Goal: Task Accomplishment & Management: Manage account settings

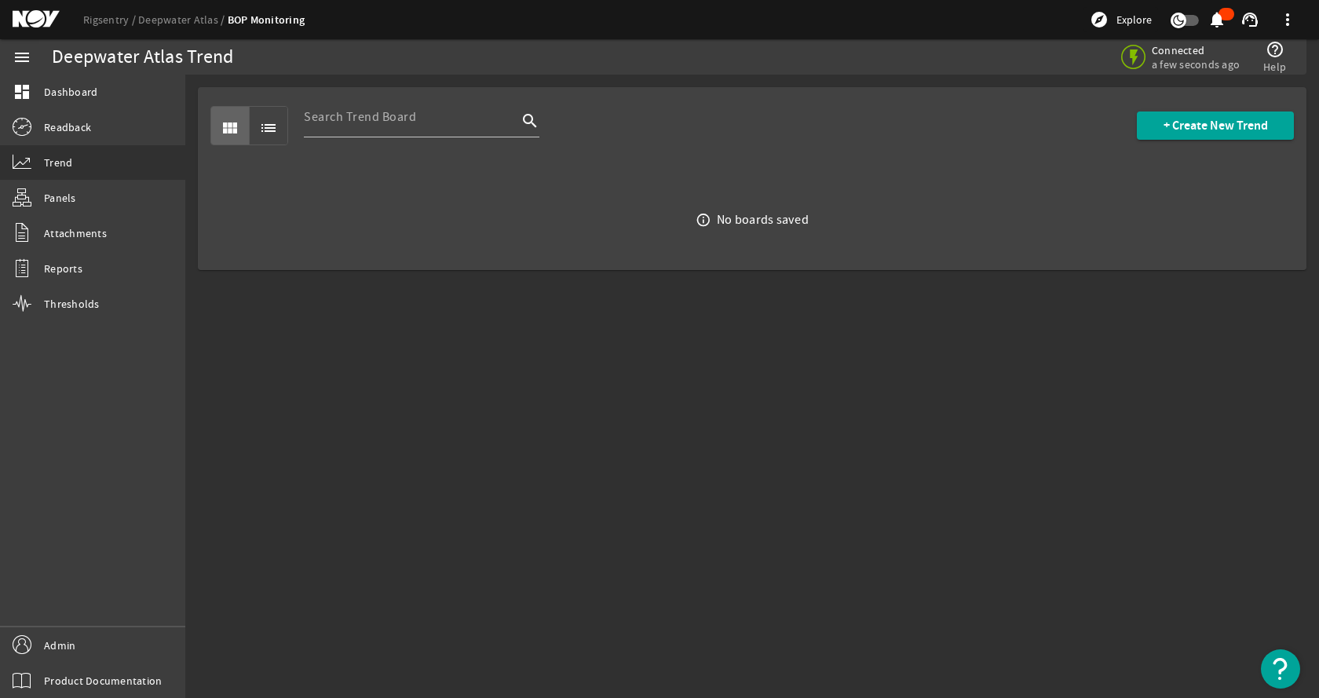
click at [1021, 378] on mat-sidenav-content "Deepwater Atlas Trend Connected a few seconds ago help_outline Help view_module…" at bounding box center [752, 387] width 1134 height 624
click at [148, 15] on link "Deepwater Atlas" at bounding box center [183, 20] width 90 height 14
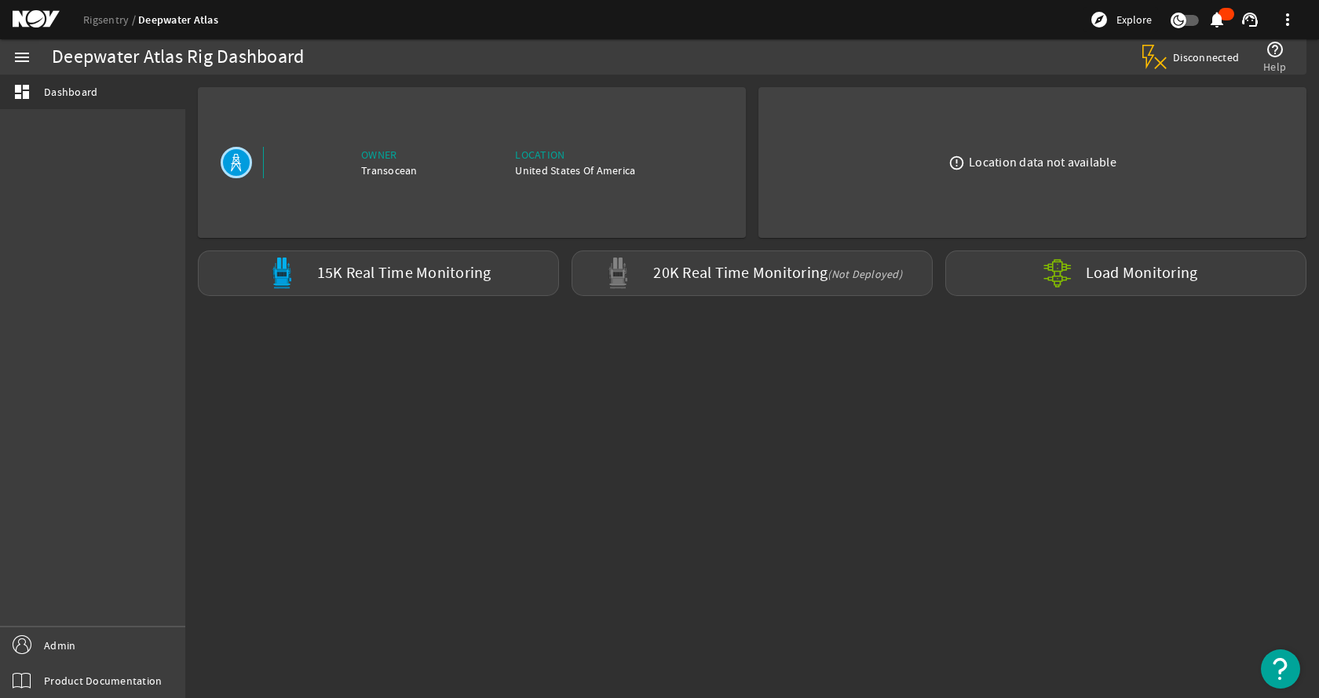
click at [419, 457] on mat-sidenav-content "Deepwater Atlas Rig Dashboard Disconnected help_outline Help Owner Transocean L…" at bounding box center [752, 387] width 1134 height 624
click at [824, 449] on mat-sidenav-content "Deepwater Atlas Rig Dashboard Disconnected help_outline Help Owner Transocean L…" at bounding box center [752, 387] width 1134 height 624
click at [101, 23] on link "Rigsentry" at bounding box center [110, 20] width 55 height 14
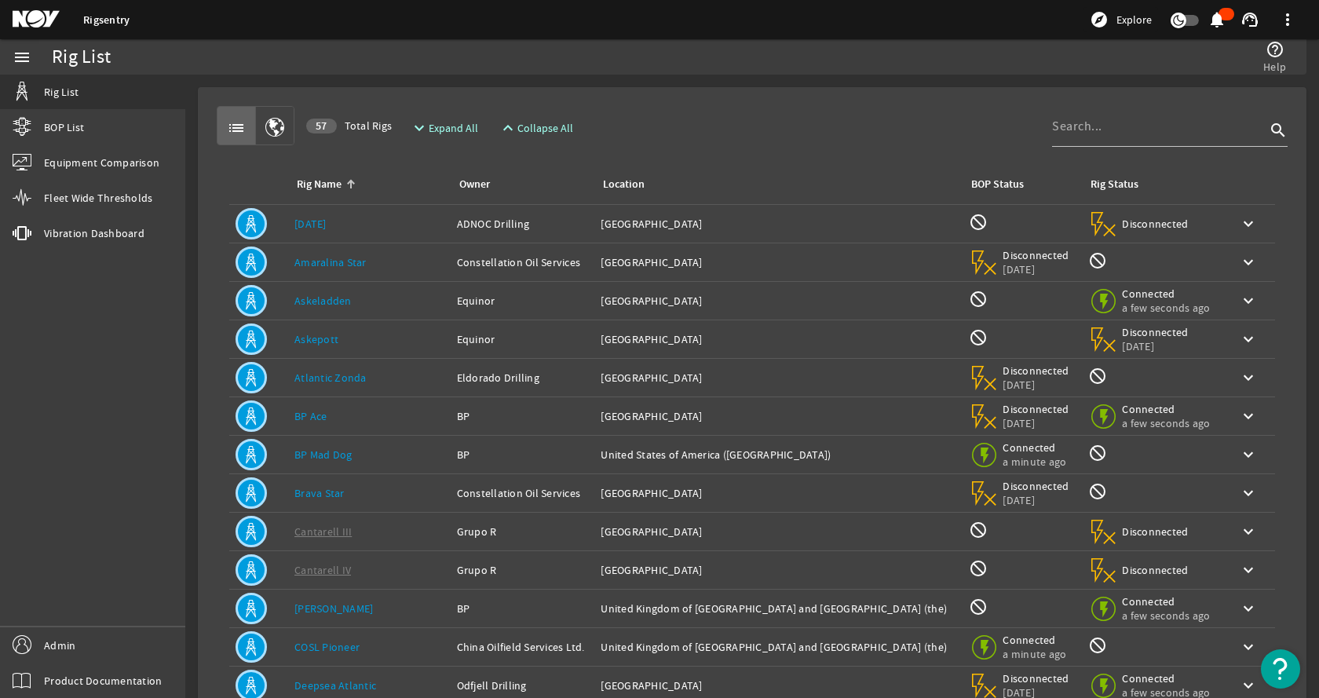
click at [715, 132] on div "list 57 Total Rigs expand_more Expand All expand_less Collapse All search" at bounding box center [752, 125] width 1071 height 39
click at [719, 86] on rigsentry-mat-card "list 57 Total Rigs expand_more Expand All expand_less Collapse All search Rig N…" at bounding box center [752, 472] width 1134 height 795
click at [996, 74] on div "help_outline Help" at bounding box center [985, 56] width 617 height 35
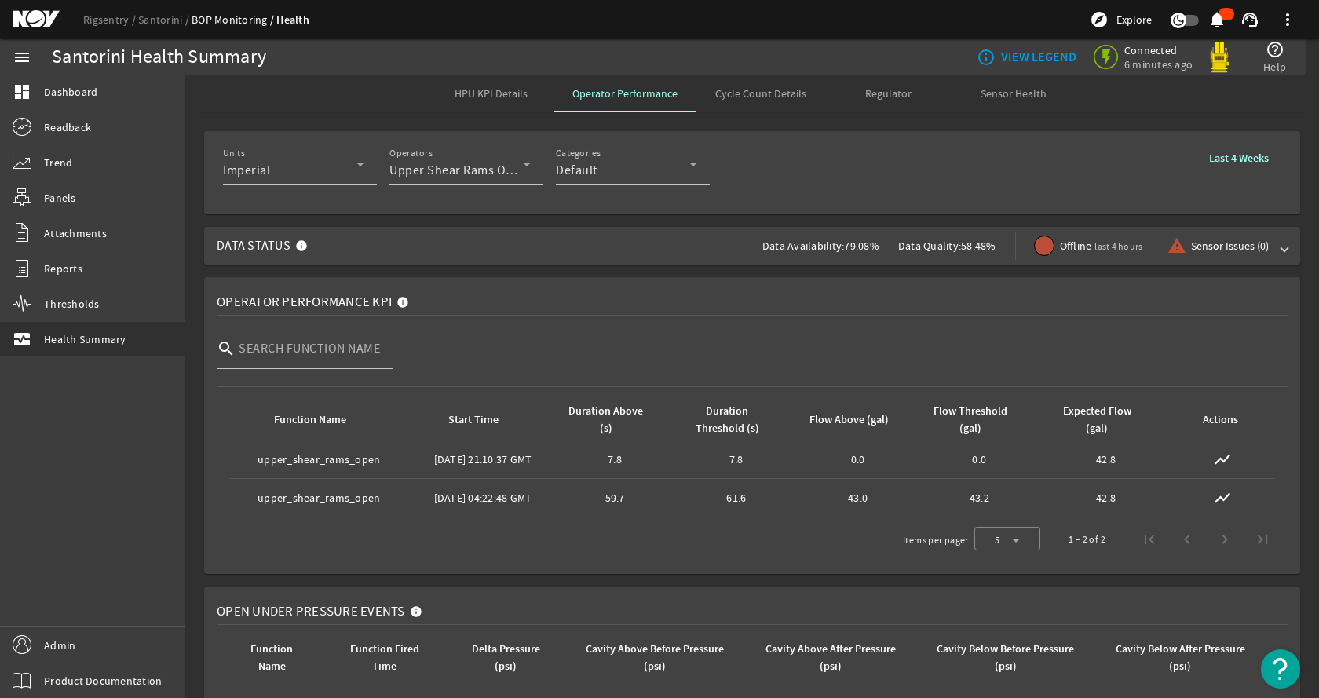
click at [899, 158] on div "Units Imperial Operators Upper Shear Rams Open Categories Default Last 4 Weeks" at bounding box center [752, 173] width 1059 height 58
drag, startPoint x: 113, startPoint y: 6, endPoint x: 104, endPoint y: 17, distance: 14.5
click at [113, 8] on div "Rigsentry Santorini BOP Monitoring Health explore Explore notifications support…" at bounding box center [659, 19] width 1319 height 39
click at [104, 17] on link "Rigsentry" at bounding box center [110, 20] width 55 height 14
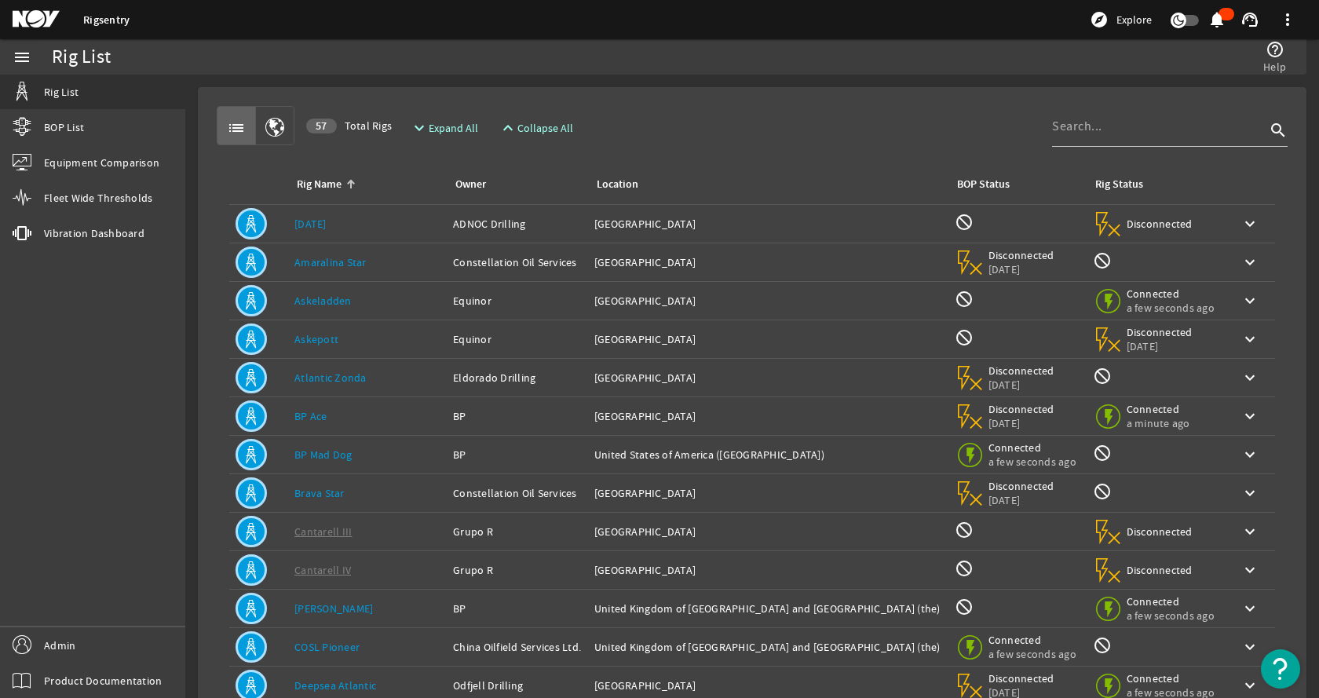
click at [762, 86] on rigsentry-mat-card "list 57 Total Rigs expand_more Expand All expand_less Collapse All search Rig N…" at bounding box center [752, 472] width 1134 height 795
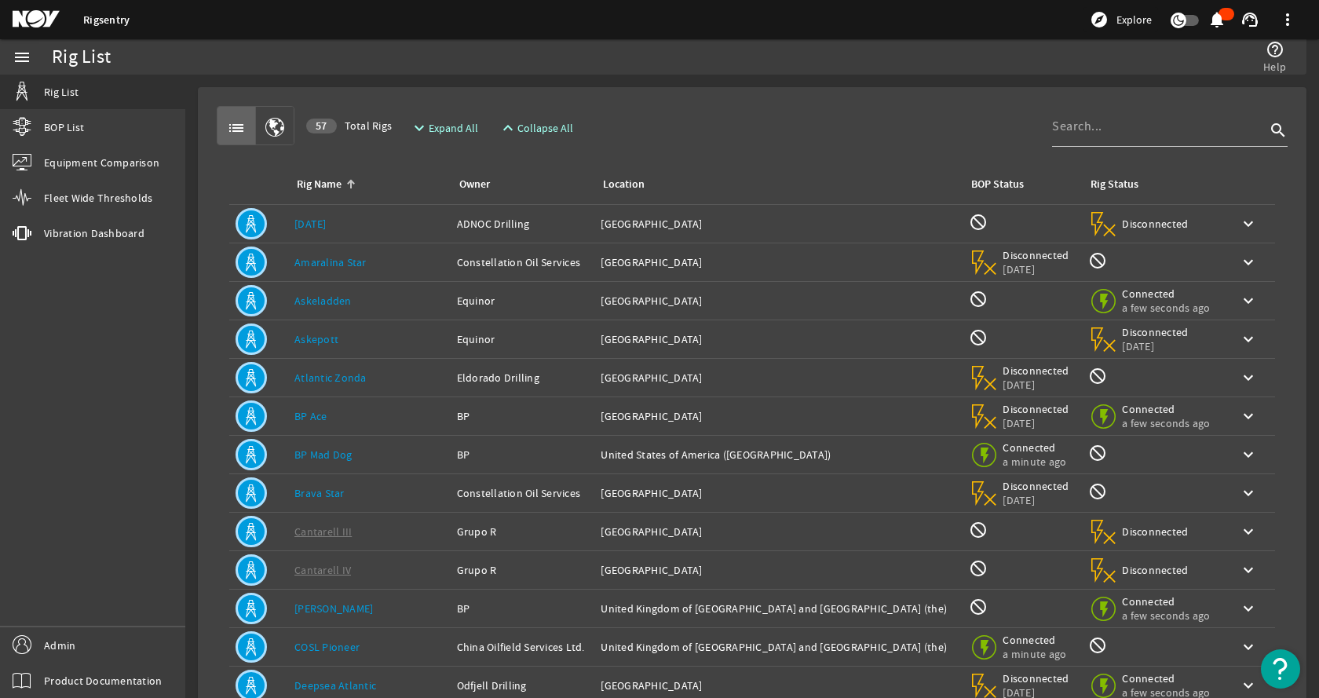
click at [695, 130] on div "list 57 Total Rigs expand_more Expand All expand_less Collapse All search" at bounding box center [752, 125] width 1071 height 39
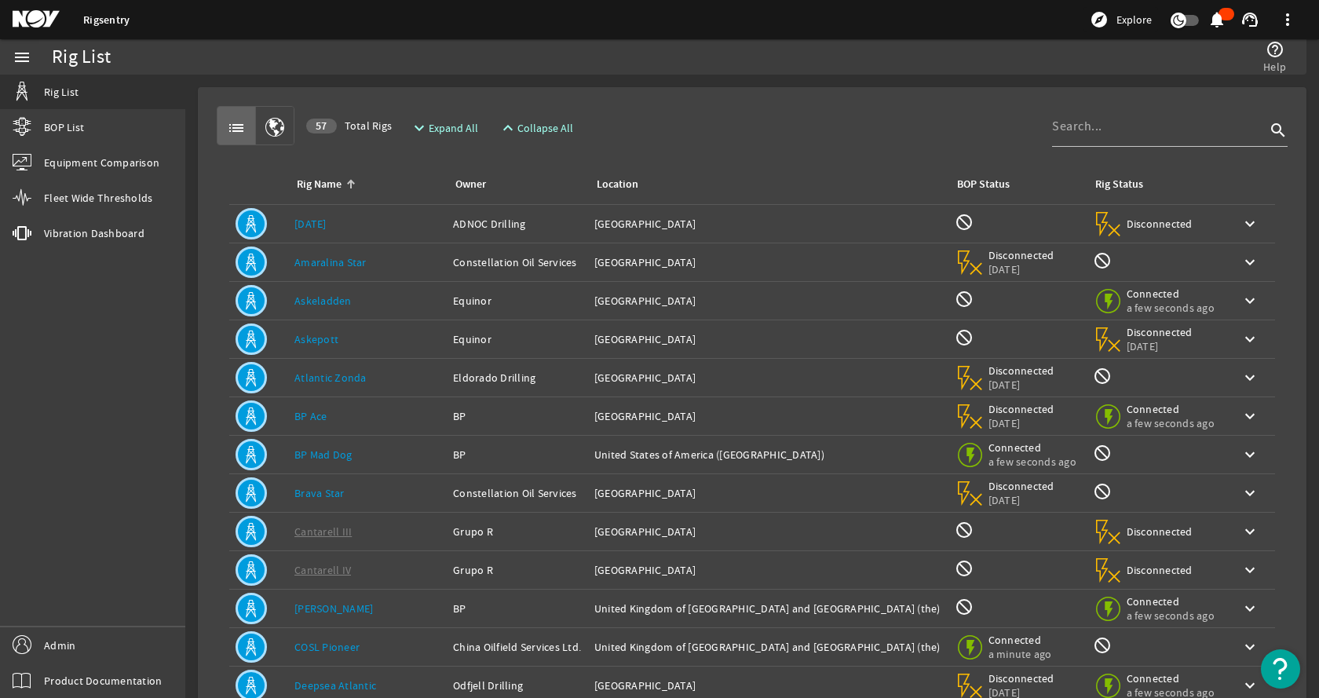
click at [844, 103] on div "list 57 Total Rigs expand_more Expand All expand_less Collapse All search Rig N…" at bounding box center [752, 472] width 1084 height 745
click at [813, 71] on div "help_outline Help" at bounding box center [985, 56] width 617 height 35
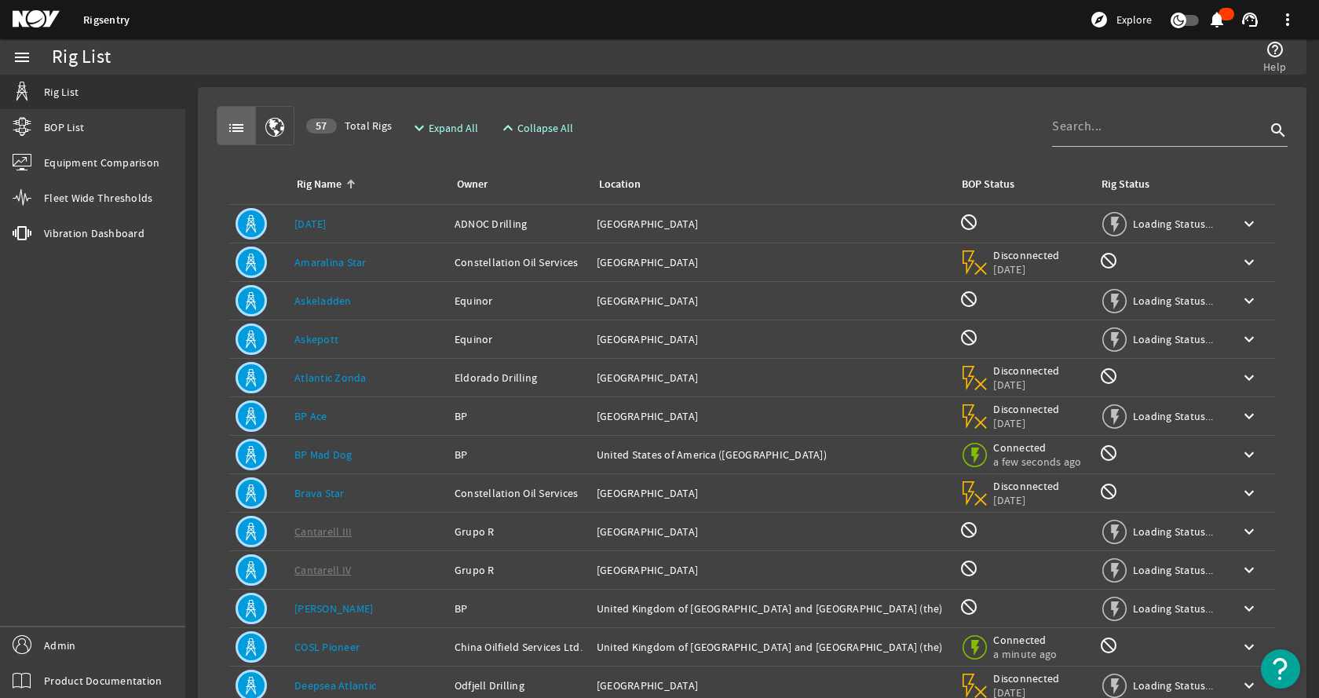
click at [693, 91] on mat-card "list 57 Total Rigs expand_more Expand All expand_less Collapse All search Rig N…" at bounding box center [752, 472] width 1109 height 770
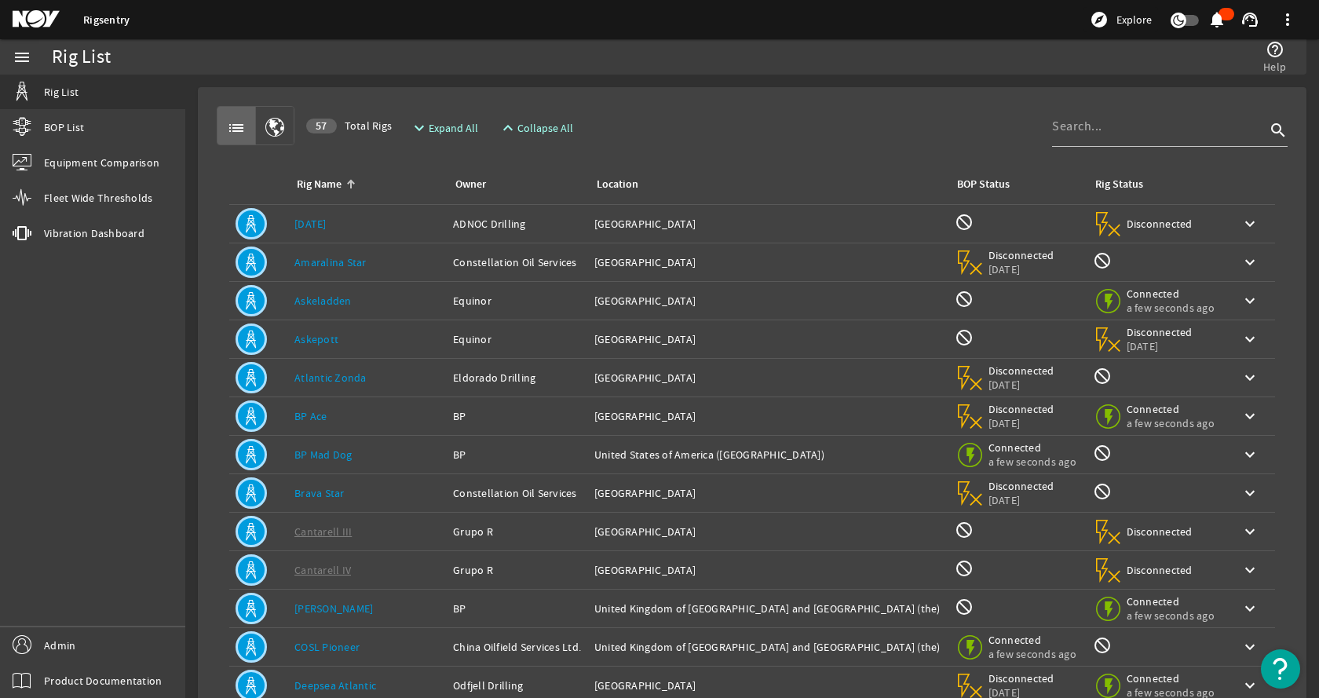
click at [722, 126] on div "list 57 Total Rigs expand_more Expand All expand_less Collapse All search" at bounding box center [752, 125] width 1071 height 39
click at [111, 656] on link "Admin" at bounding box center [92, 644] width 185 height 35
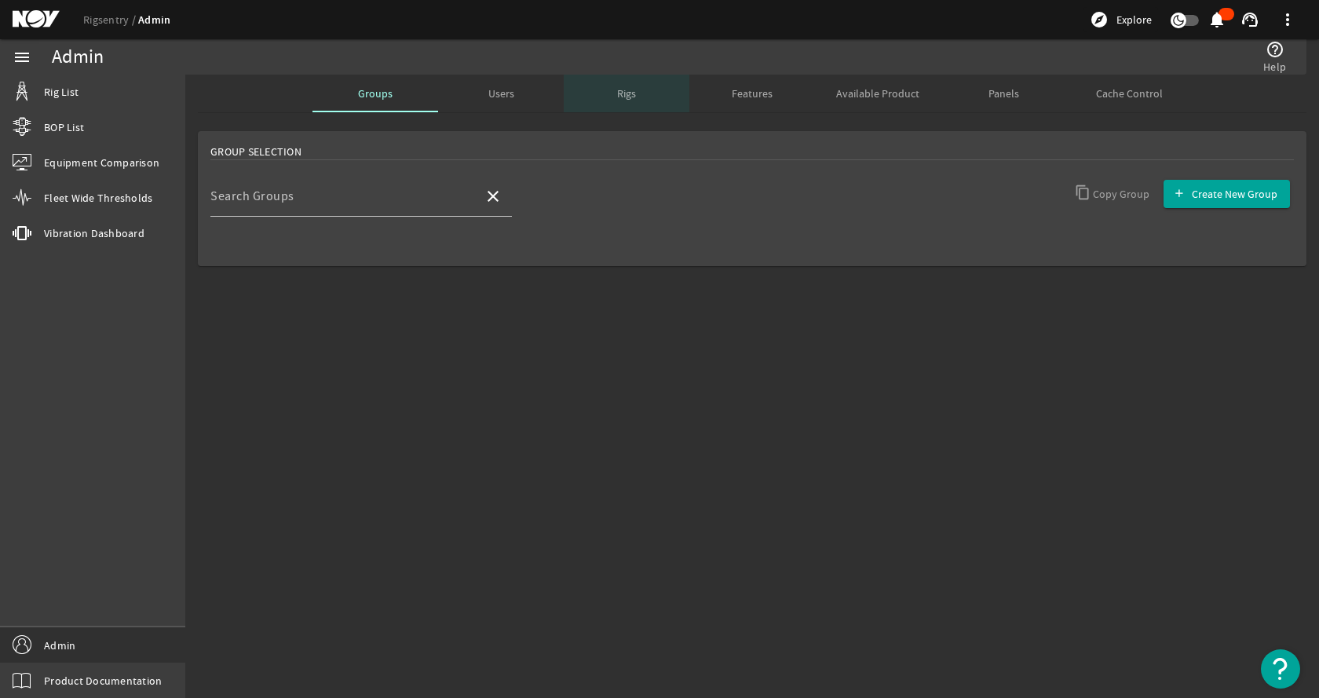
click at [627, 97] on span "Rigs" at bounding box center [626, 93] width 19 height 11
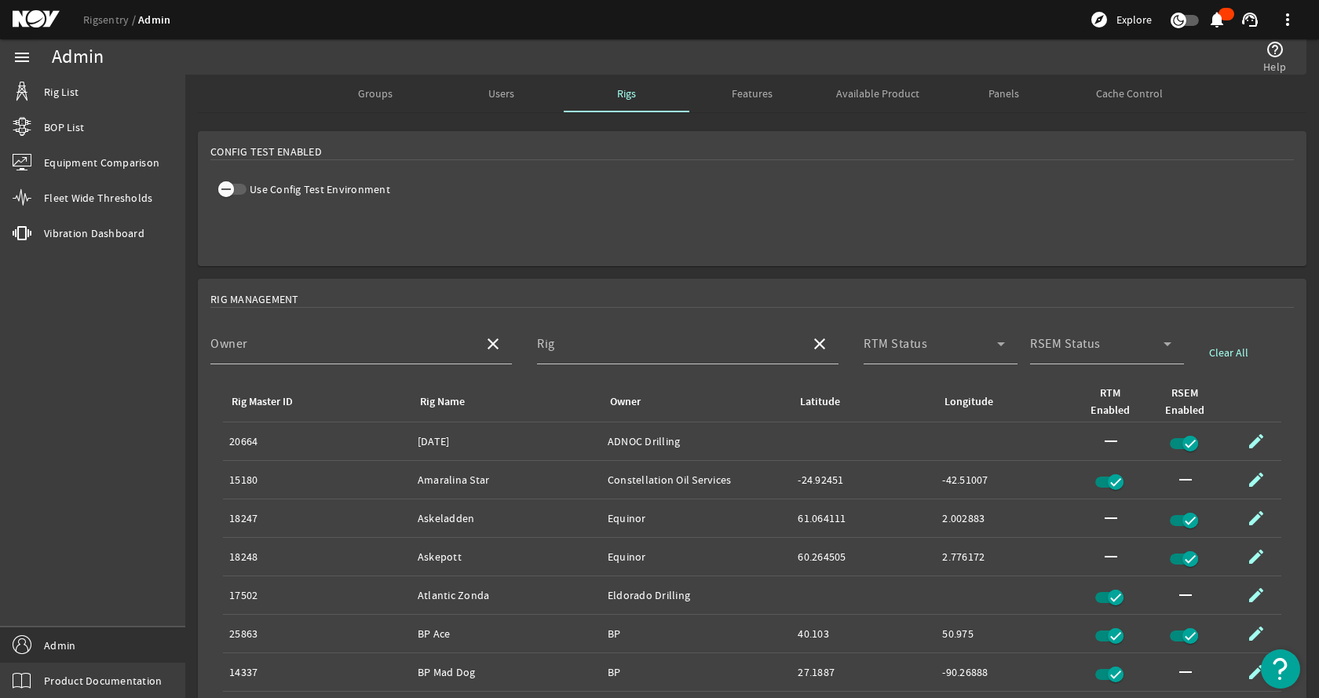
click at [232, 184] on icon "button" at bounding box center [226, 189] width 14 height 14
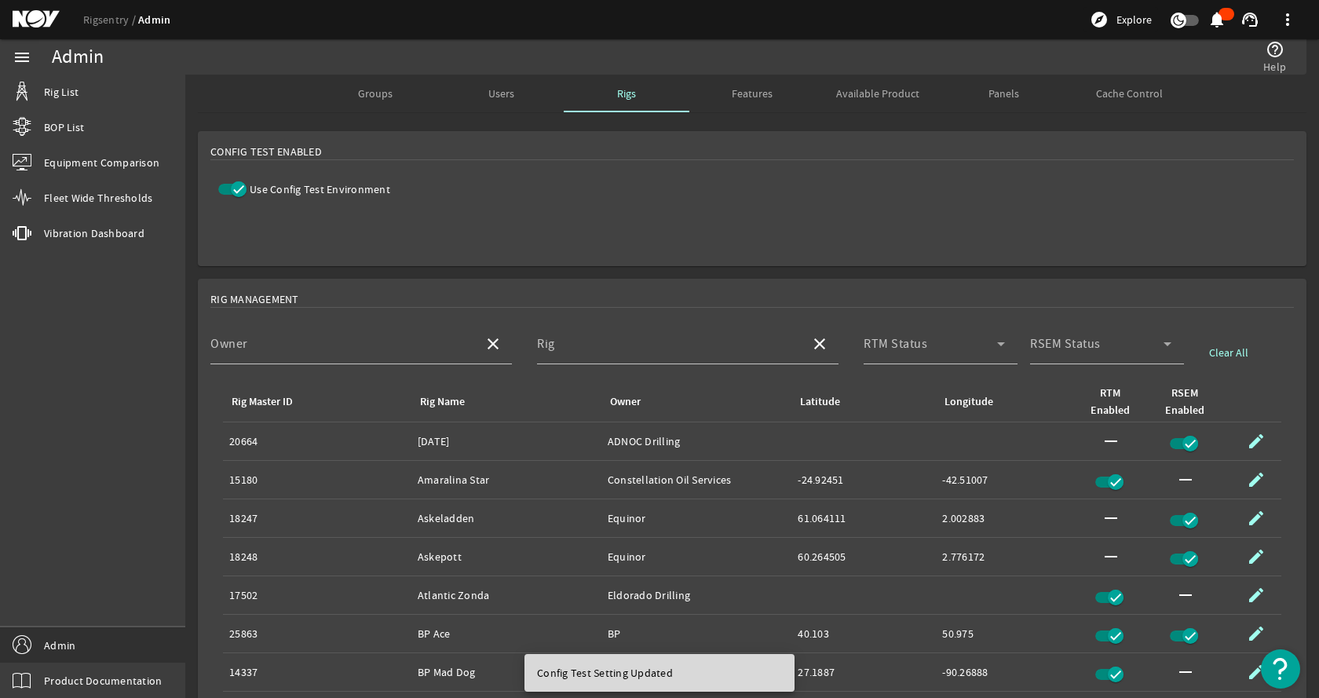
click at [582, 181] on mat-card "Config Test Enabled Use Config Test Environment" at bounding box center [752, 198] width 1109 height 135
click at [137, 97] on link "Rig List" at bounding box center [92, 92] width 185 height 35
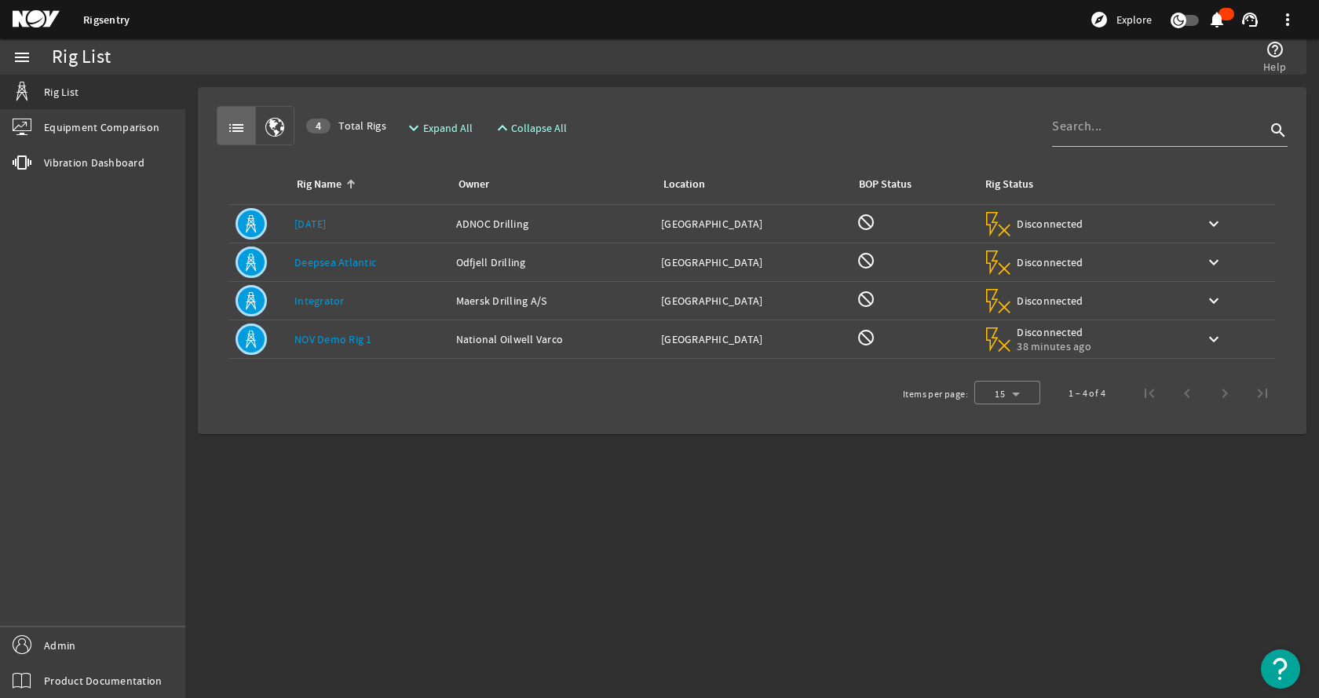
click at [671, 114] on div "list 4 Total Rigs expand_more Expand All expand_less Collapse All search" at bounding box center [752, 125] width 1071 height 39
click at [366, 218] on div "Rig Name: AD 126" at bounding box center [368, 224] width 149 height 16
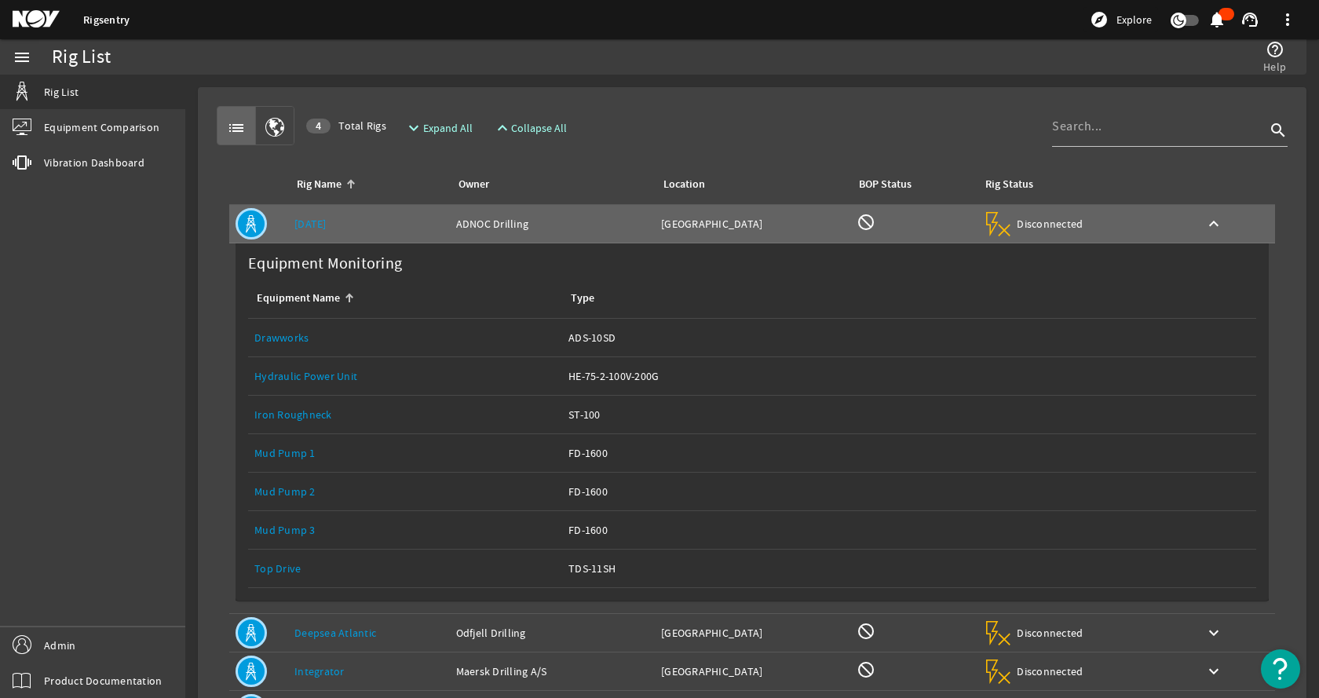
drag, startPoint x: 942, startPoint y: 95, endPoint x: 956, endPoint y: 78, distance: 21.8
click at [942, 94] on mat-card "list 4 Total Rigs expand_more Expand All expand_less Collapse All search Rig Na…" at bounding box center [752, 446] width 1109 height 718
click at [78, 642] on link "Admin" at bounding box center [92, 644] width 185 height 35
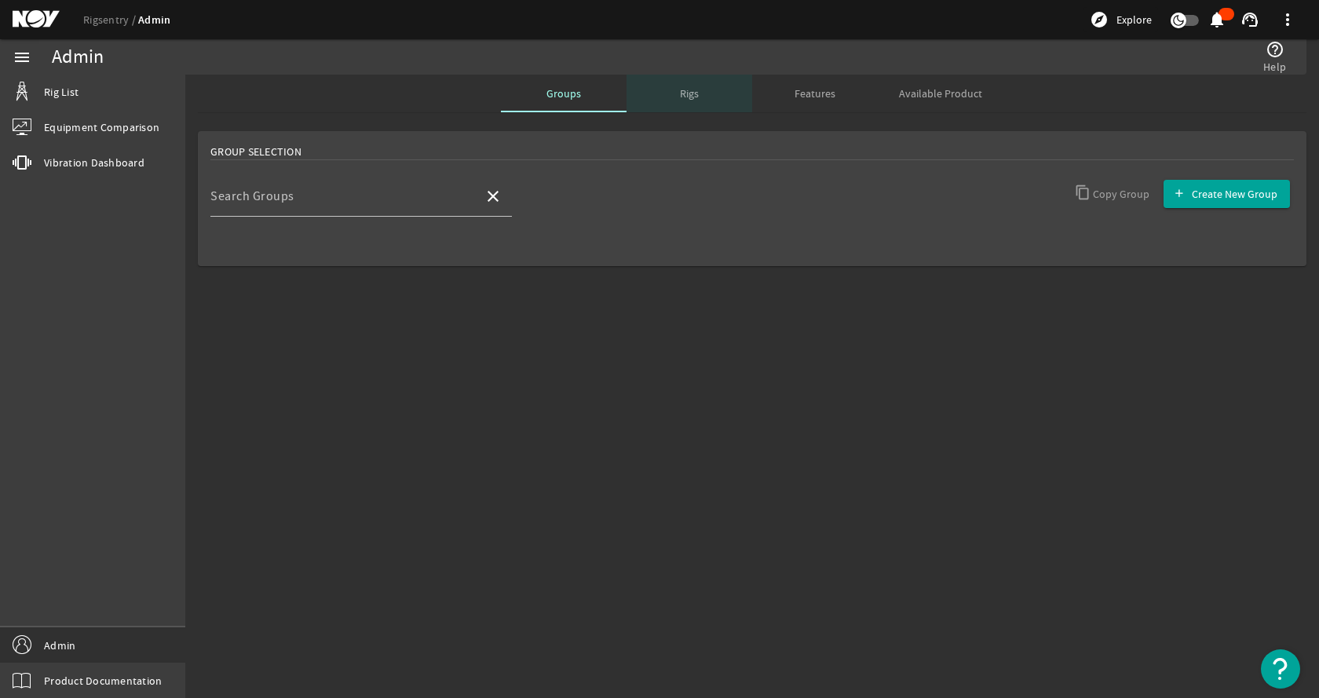
click at [699, 92] on span "Rigs" at bounding box center [689, 93] width 19 height 11
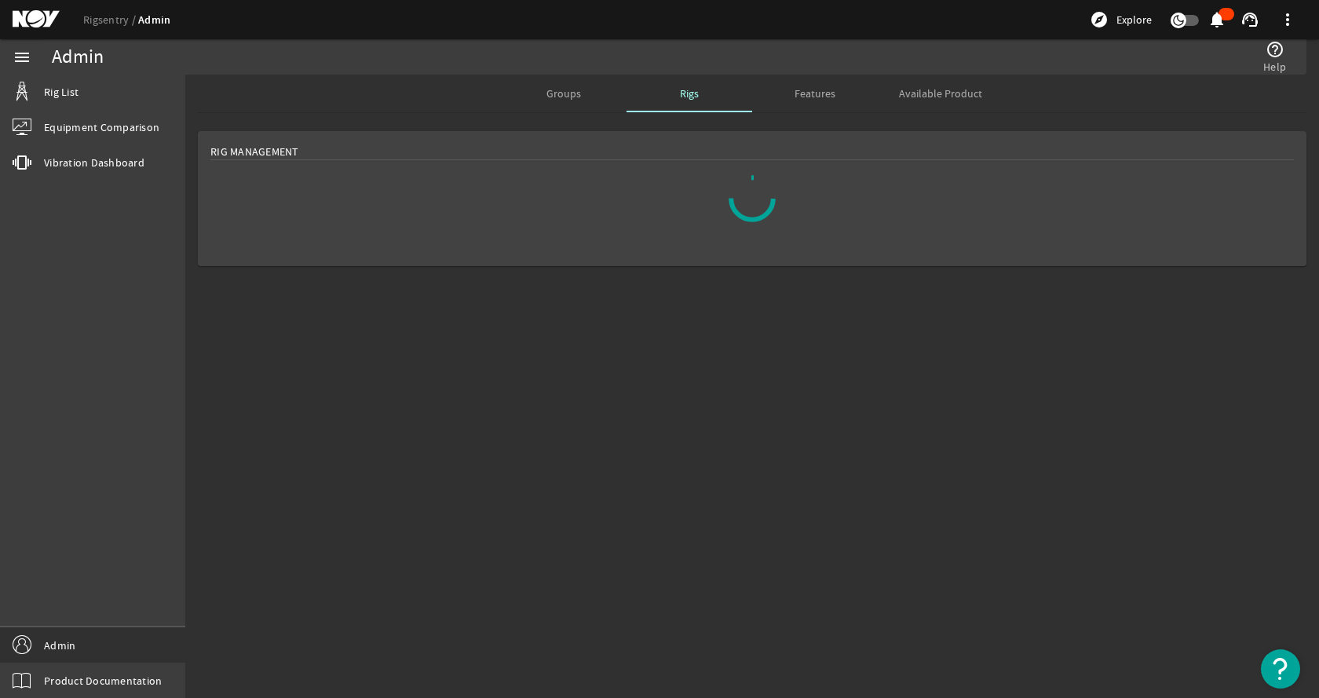
click at [459, 148] on div "Rig Management" at bounding box center [752, 152] width 1084 height 16
click at [451, 155] on div "Rig Management" at bounding box center [752, 152] width 1084 height 16
